Goal: Transaction & Acquisition: Purchase product/service

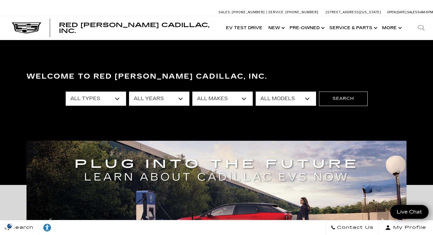
click at [116, 96] on select "All Types New Used Certified Used Demo" at bounding box center [96, 99] width 60 height 14
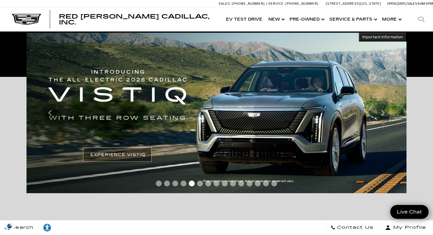
scroll to position [110, 0]
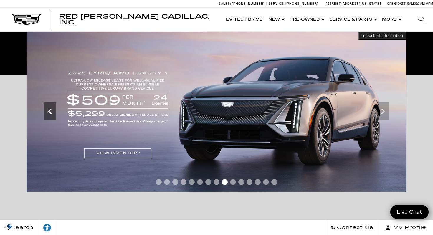
click at [51, 111] on icon "Previous" at bounding box center [50, 111] width 12 height 12
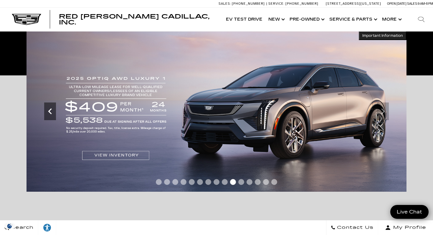
click at [51, 111] on icon "Previous" at bounding box center [50, 111] width 12 height 12
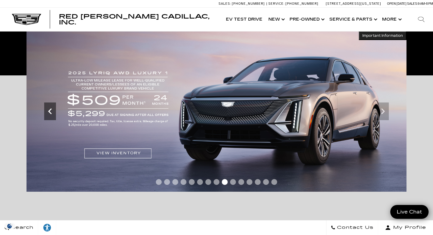
click at [51, 111] on icon "Previous" at bounding box center [50, 111] width 12 height 12
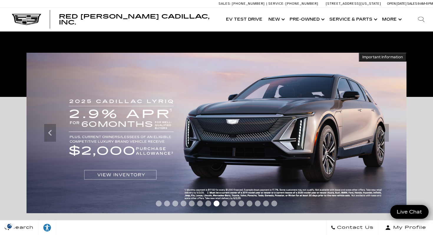
scroll to position [75, 0]
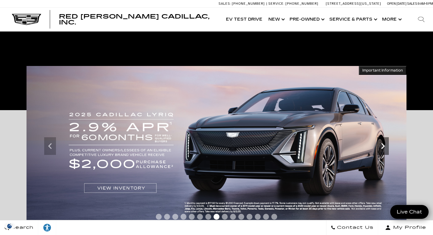
click at [383, 146] on icon "Next" at bounding box center [383, 146] width 12 height 12
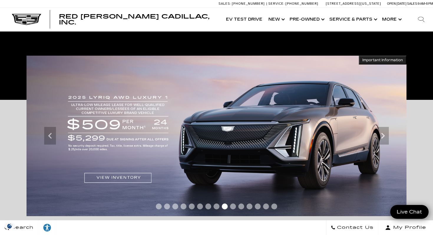
scroll to position [84, 0]
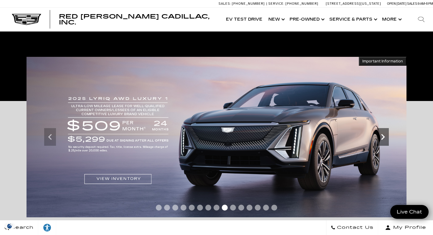
click at [381, 136] on icon "Next" at bounding box center [383, 137] width 12 height 12
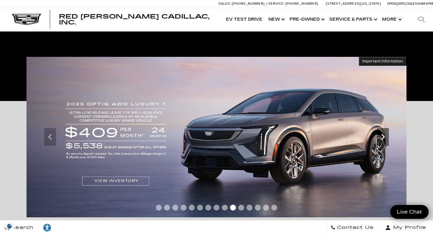
click at [382, 137] on icon "Next" at bounding box center [383, 137] width 12 height 12
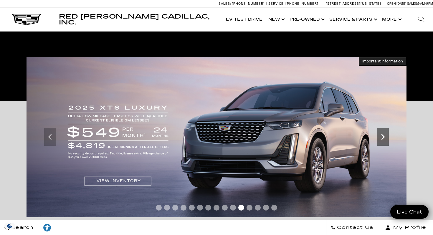
click at [382, 136] on icon "Next" at bounding box center [383, 137] width 12 height 12
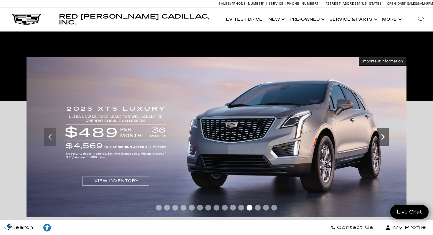
click at [382, 136] on icon "Next" at bounding box center [383, 137] width 12 height 12
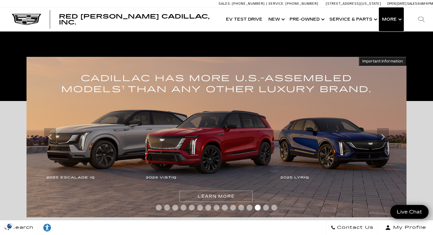
click at [401, 22] on button "Show More" at bounding box center [391, 20] width 24 height 24
click at [119, 22] on span "Red [PERSON_NAME] Cadillac, Inc." at bounding box center [134, 19] width 151 height 13
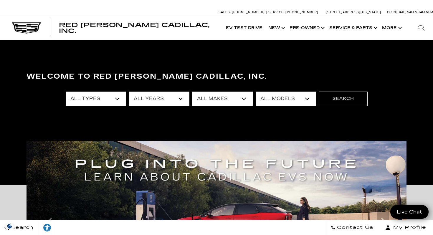
click at [118, 99] on select "All Types New Used Certified Used Demo" at bounding box center [96, 99] width 60 height 14
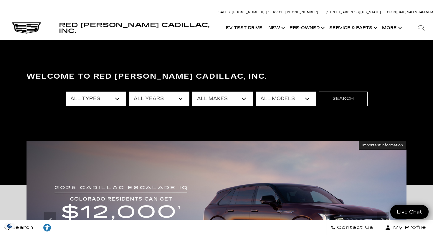
click at [243, 98] on select "All Makes Audi BMW Cadillac Chevrolet Ford GMC Jeep Lexus Subaru Tesla Toyota" at bounding box center [222, 99] width 60 height 14
select select "Cadillac"
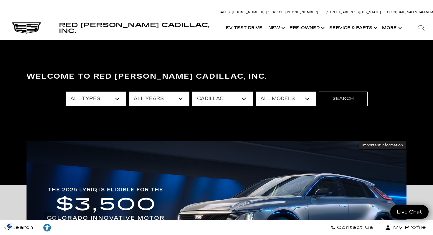
click at [311, 93] on select "All Models CT4 CT5 Escalade Escalade ESV ESCALADE IQ ESCALADE IQL LYRIQ OPTIQ V…" at bounding box center [286, 99] width 60 height 14
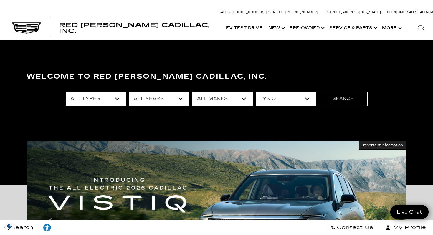
click at [304, 93] on select "All Models CT4 CT5 Escalade Escalade ESV ESCALADE IQ ESCALADE IQL LYRIQ OPTIQ V…" at bounding box center [286, 99] width 60 height 14
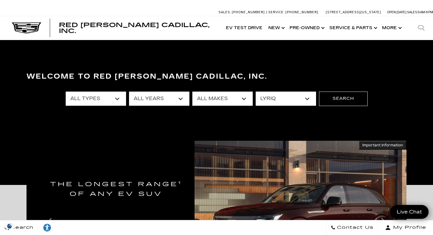
select select "VISTIQ"
click at [345, 94] on button "Search" at bounding box center [343, 99] width 49 height 14
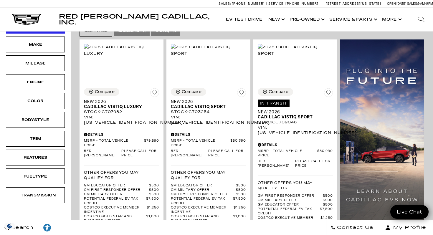
scroll to position [144, 0]
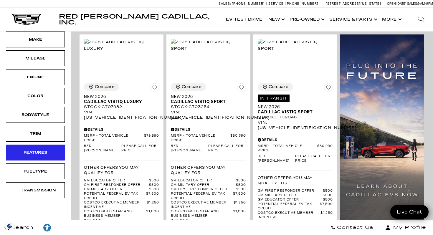
click at [43, 145] on div "Features" at bounding box center [35, 153] width 59 height 16
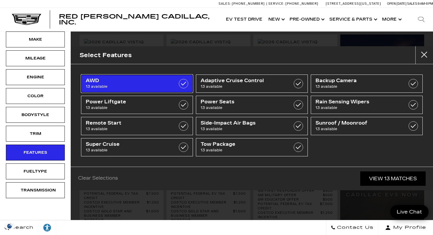
click at [184, 82] on label at bounding box center [183, 83] width 9 height 9
checkbox input "true"
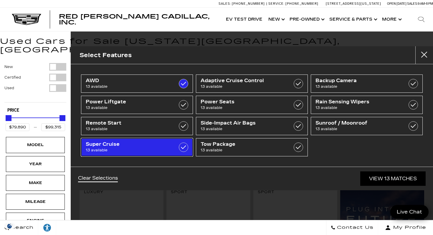
click at [184, 151] on label at bounding box center [183, 147] width 9 height 9
checkbox input "true"
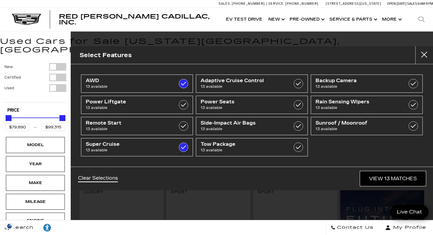
click at [396, 175] on link "View 13 Matches" at bounding box center [392, 179] width 65 height 14
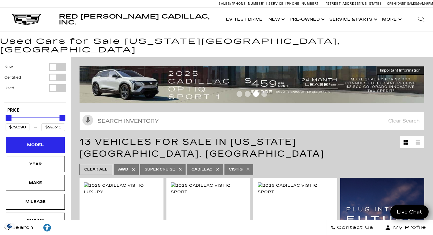
click at [29, 142] on div "Model" at bounding box center [35, 145] width 29 height 6
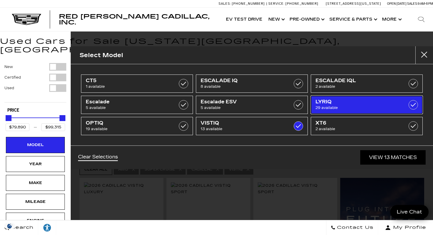
click at [412, 104] on label at bounding box center [413, 104] width 9 height 9
type input "$68,379"
checkbox input "true"
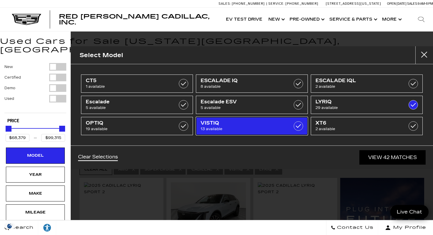
click at [299, 127] on label at bounding box center [298, 125] width 9 height 9
type input "$91,110"
checkbox input "false"
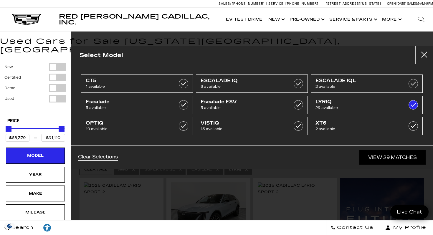
click at [207, 167] on div "Clear Selections View 29 Matches" at bounding box center [252, 158] width 362 height 24
click at [375, 158] on link "View 29 Matches" at bounding box center [393, 157] width 66 height 14
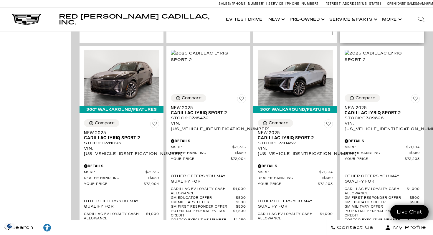
scroll to position [442, 0]
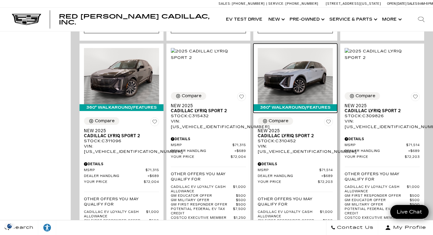
click at [305, 63] on img at bounding box center [295, 76] width 75 height 56
